Goal: Browse casually

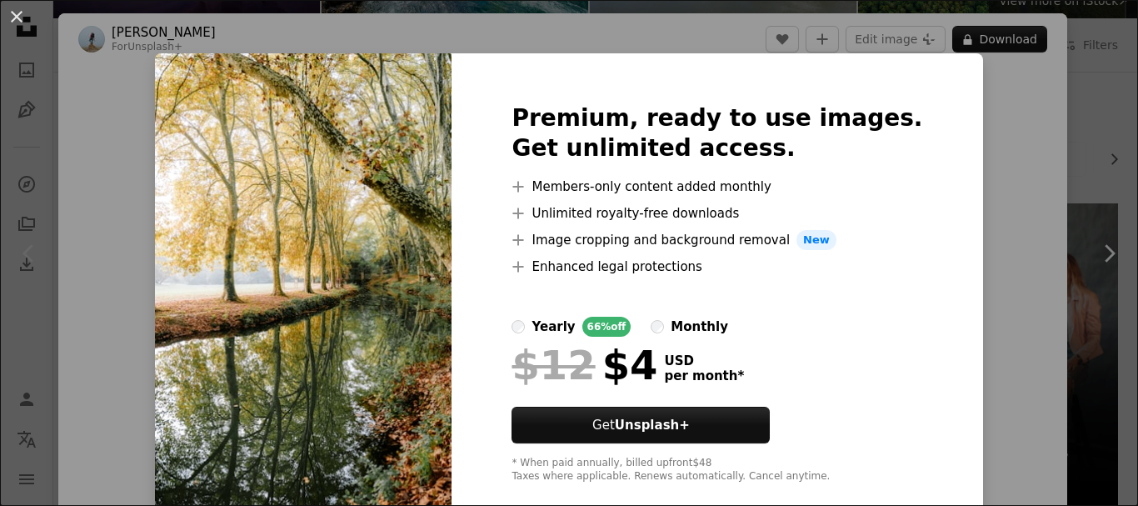
scroll to position [212, 0]
click at [963, 136] on div "An X shape Premium, ready to use images. Get unlimited access. A plus sign Memb…" at bounding box center [569, 253] width 1138 height 506
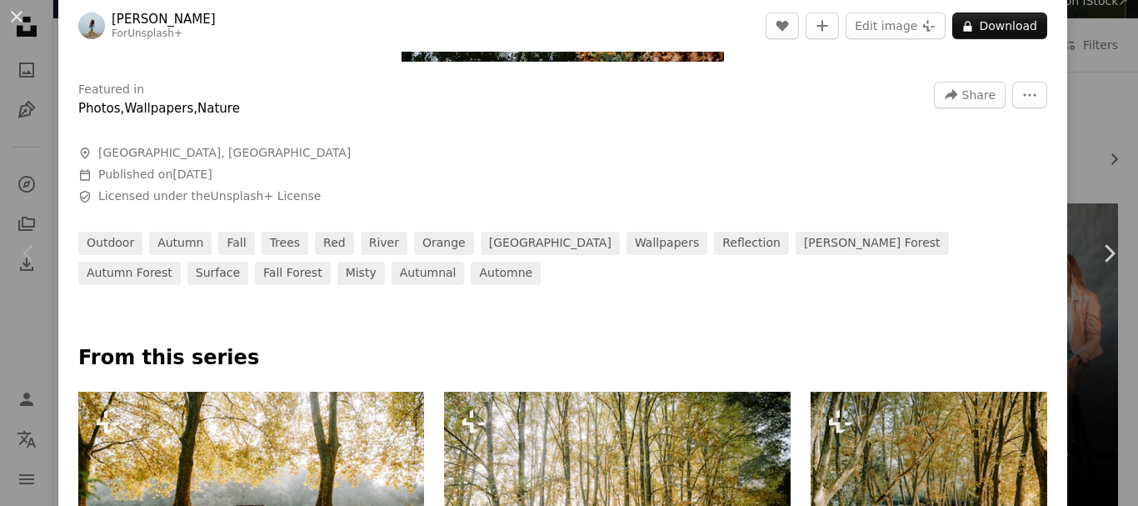
scroll to position [488, 0]
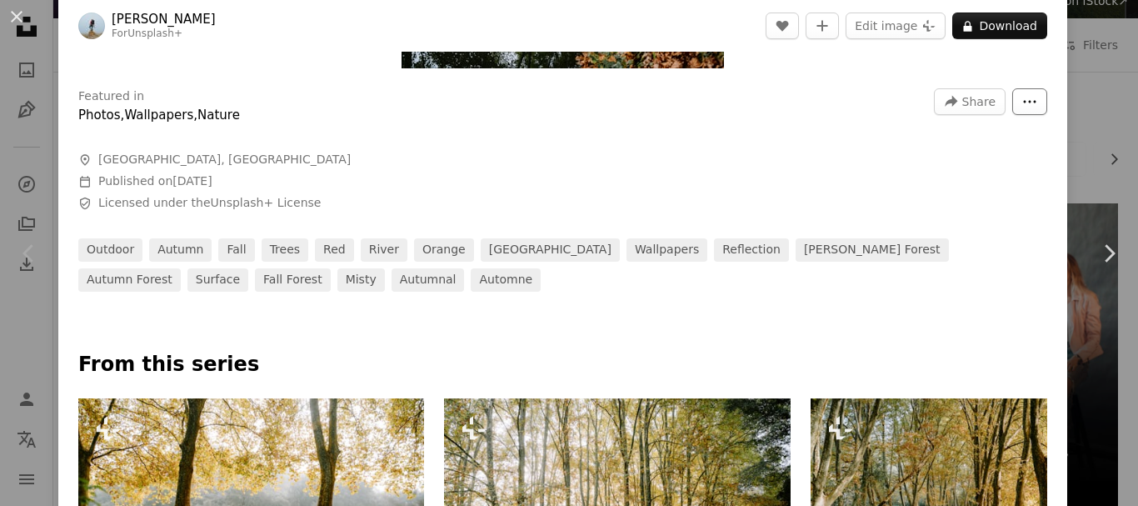
click at [1026, 94] on button "More Actions" at bounding box center [1029, 101] width 35 height 27
click at [1024, 95] on icon "More Actions" at bounding box center [1029, 101] width 15 height 15
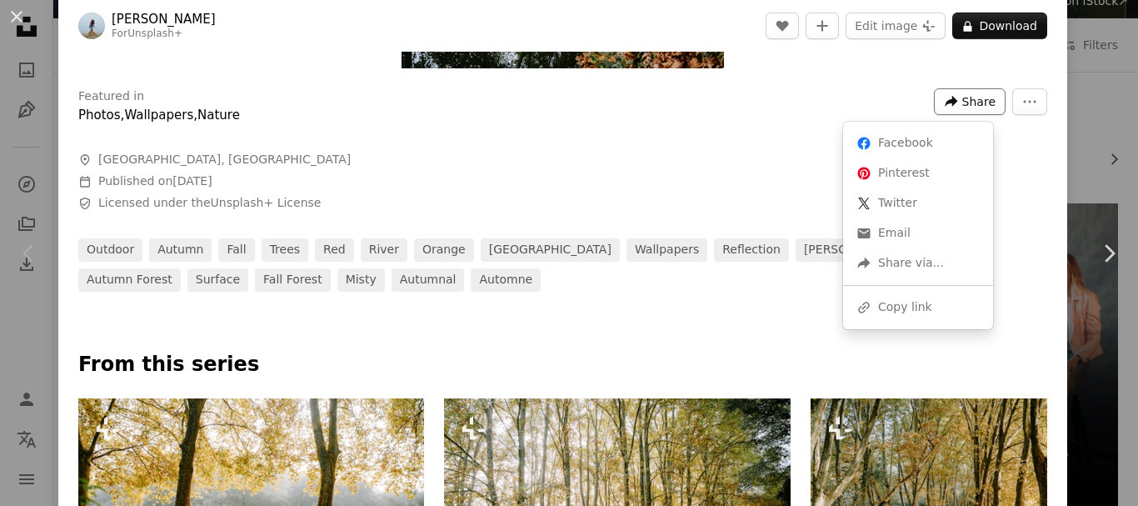
click at [951, 105] on button "A forward-right arrow Share" at bounding box center [970, 101] width 72 height 27
click at [942, 257] on div "A forward-right arrow Share via..." at bounding box center [918, 263] width 137 height 30
click at [820, 124] on dialog "An X shape Chevron left Chevron right [PERSON_NAME] For Unsplash+ A heart A plu…" at bounding box center [569, 253] width 1138 height 506
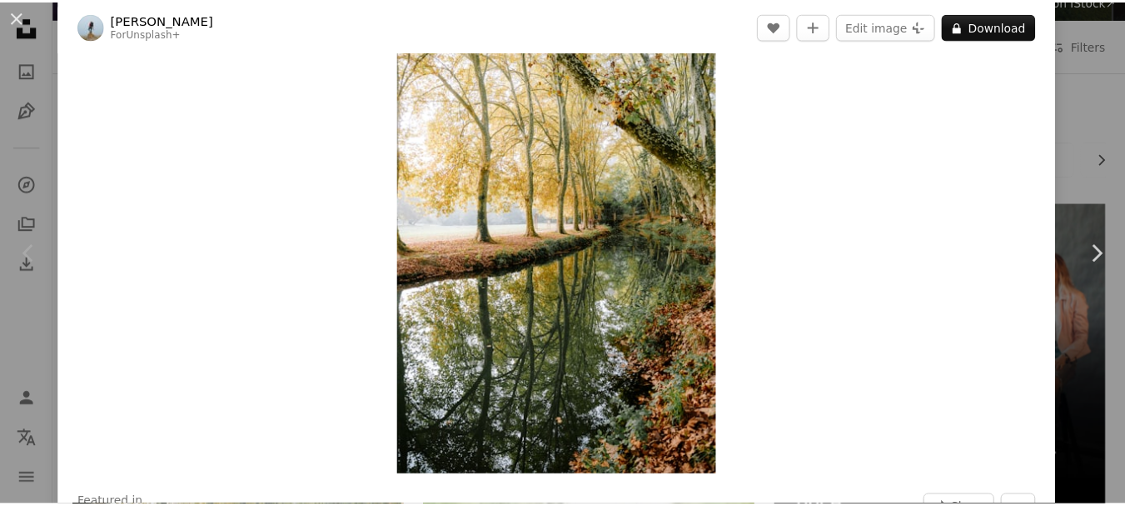
scroll to position [0, 0]
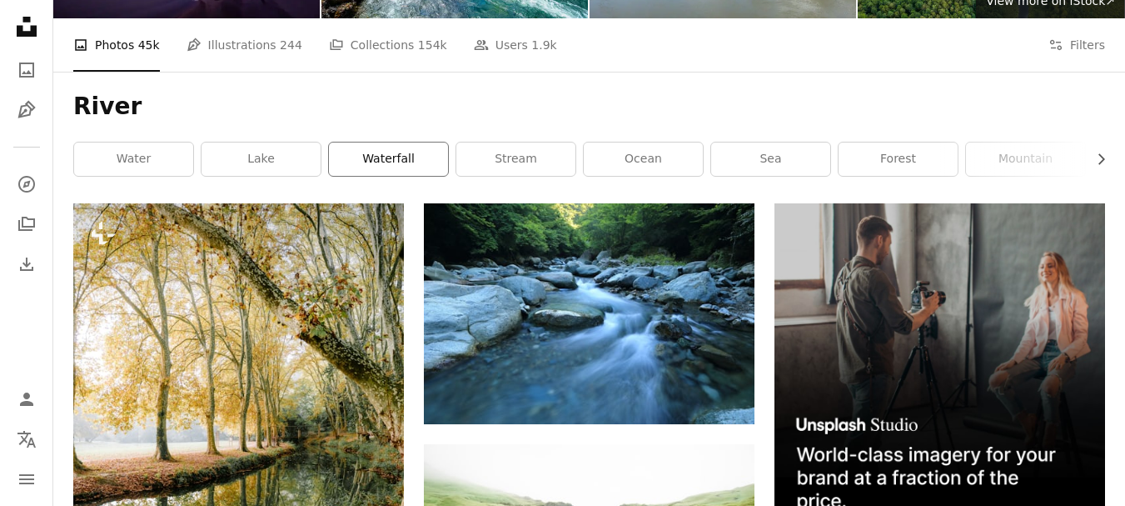
click at [372, 159] on link "waterfall" at bounding box center [388, 158] width 119 height 33
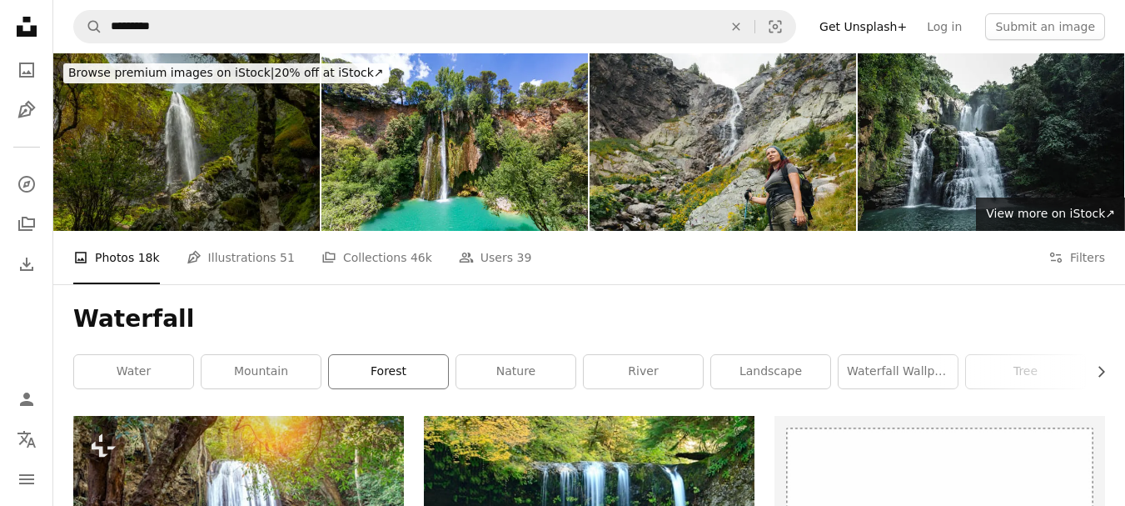
click at [378, 375] on link "forest" at bounding box center [388, 371] width 119 height 33
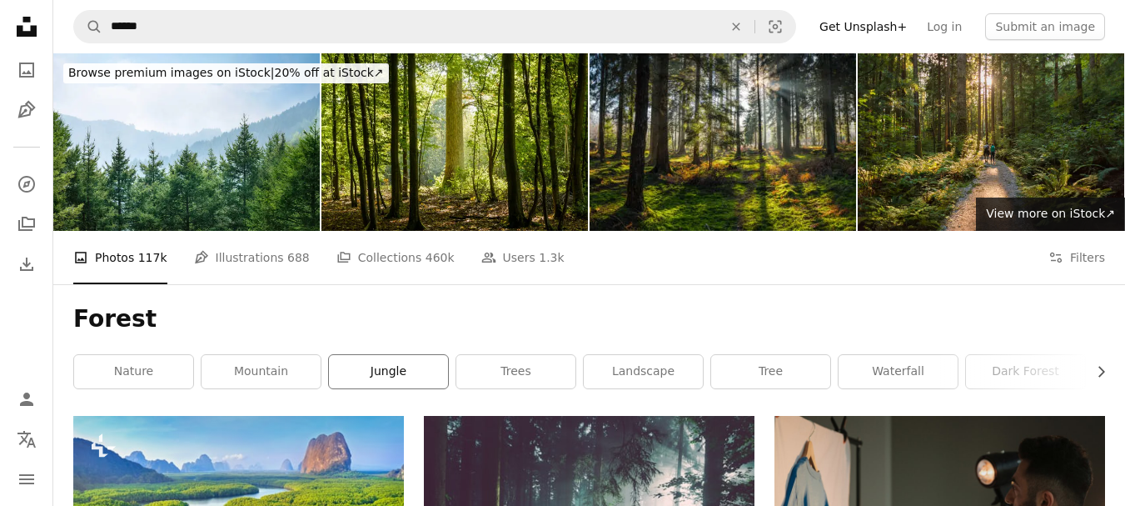
click at [378, 375] on link "jungle" at bounding box center [388, 371] width 119 height 33
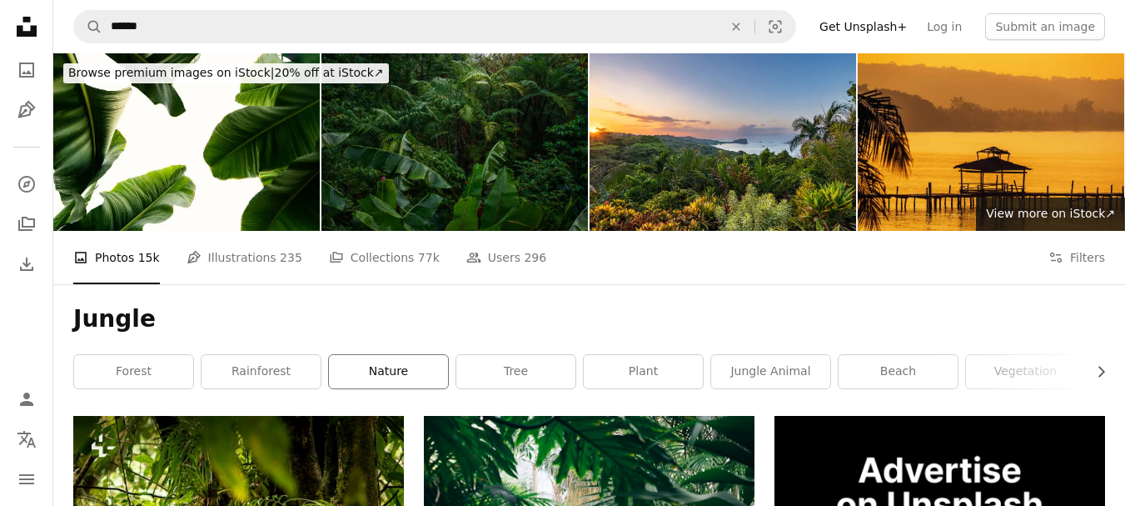
click at [378, 375] on link "nature" at bounding box center [388, 371] width 119 height 33
